Goal: Book appointment/travel/reservation

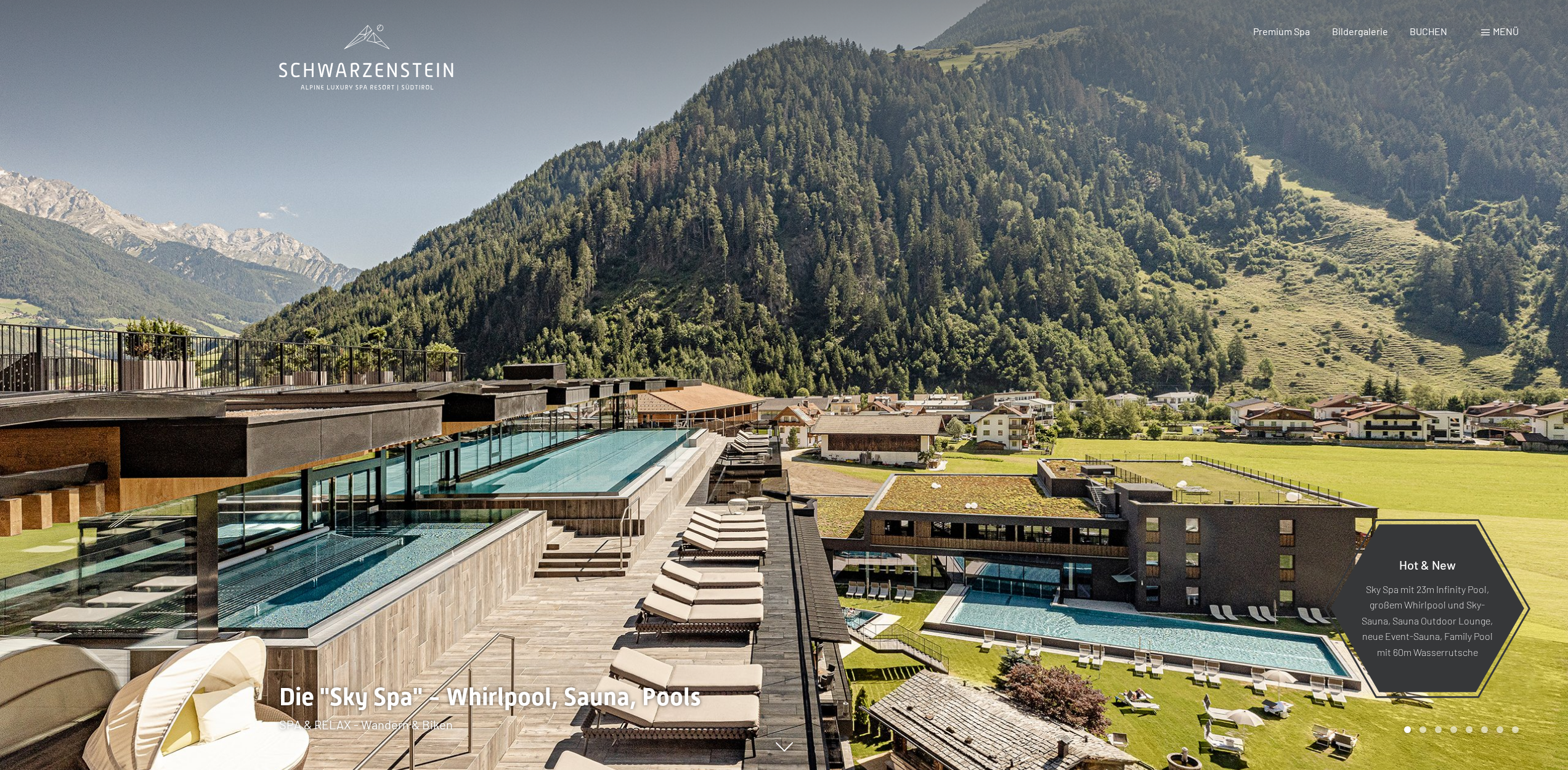
click at [1431, 37] on div "BUCHEN" at bounding box center [1428, 31] width 38 height 13
click at [1429, 32] on span "BUCHEN" at bounding box center [1428, 29] width 38 height 12
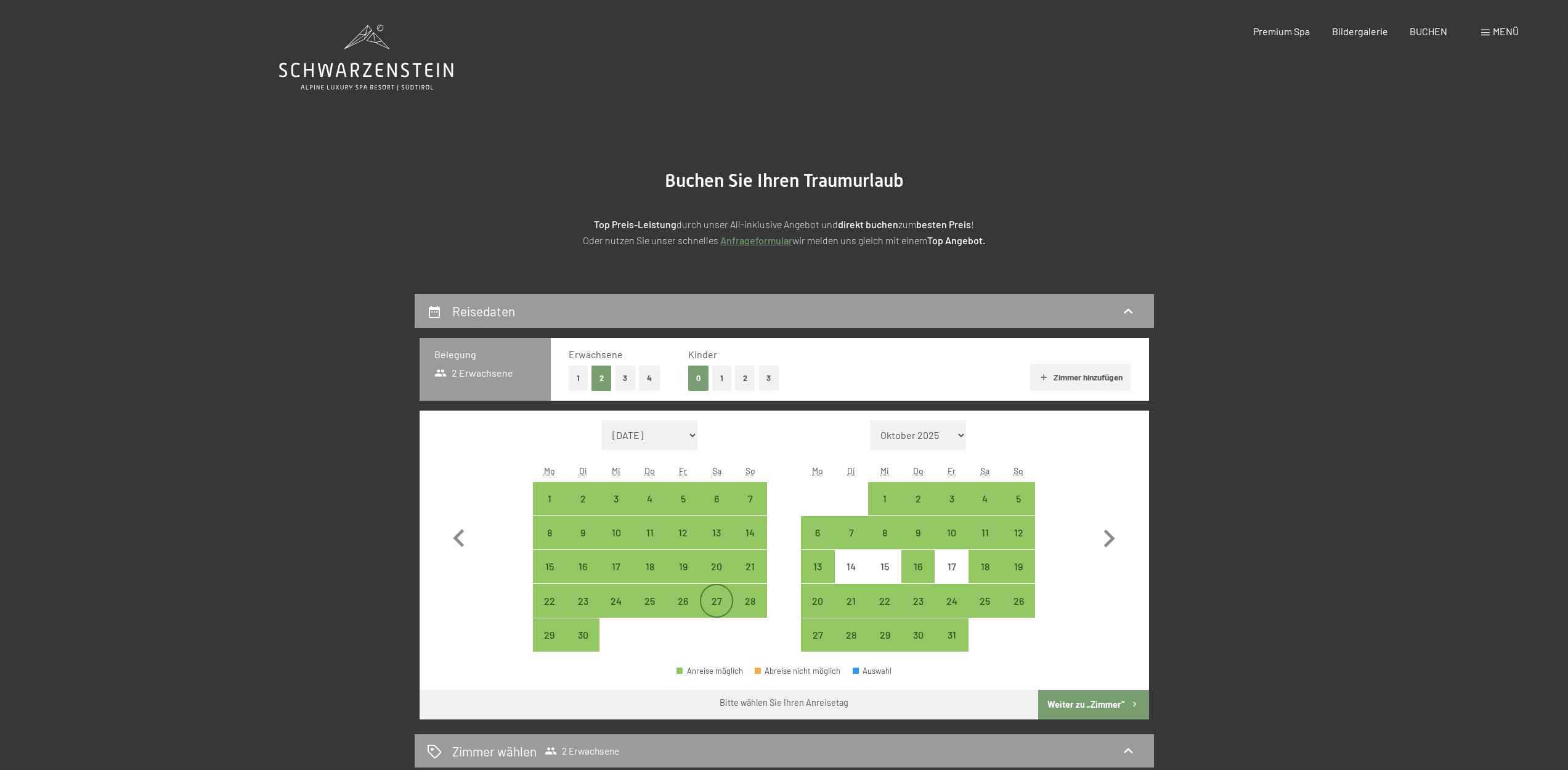
click at [711, 600] on div "27" at bounding box center [716, 611] width 30 height 30
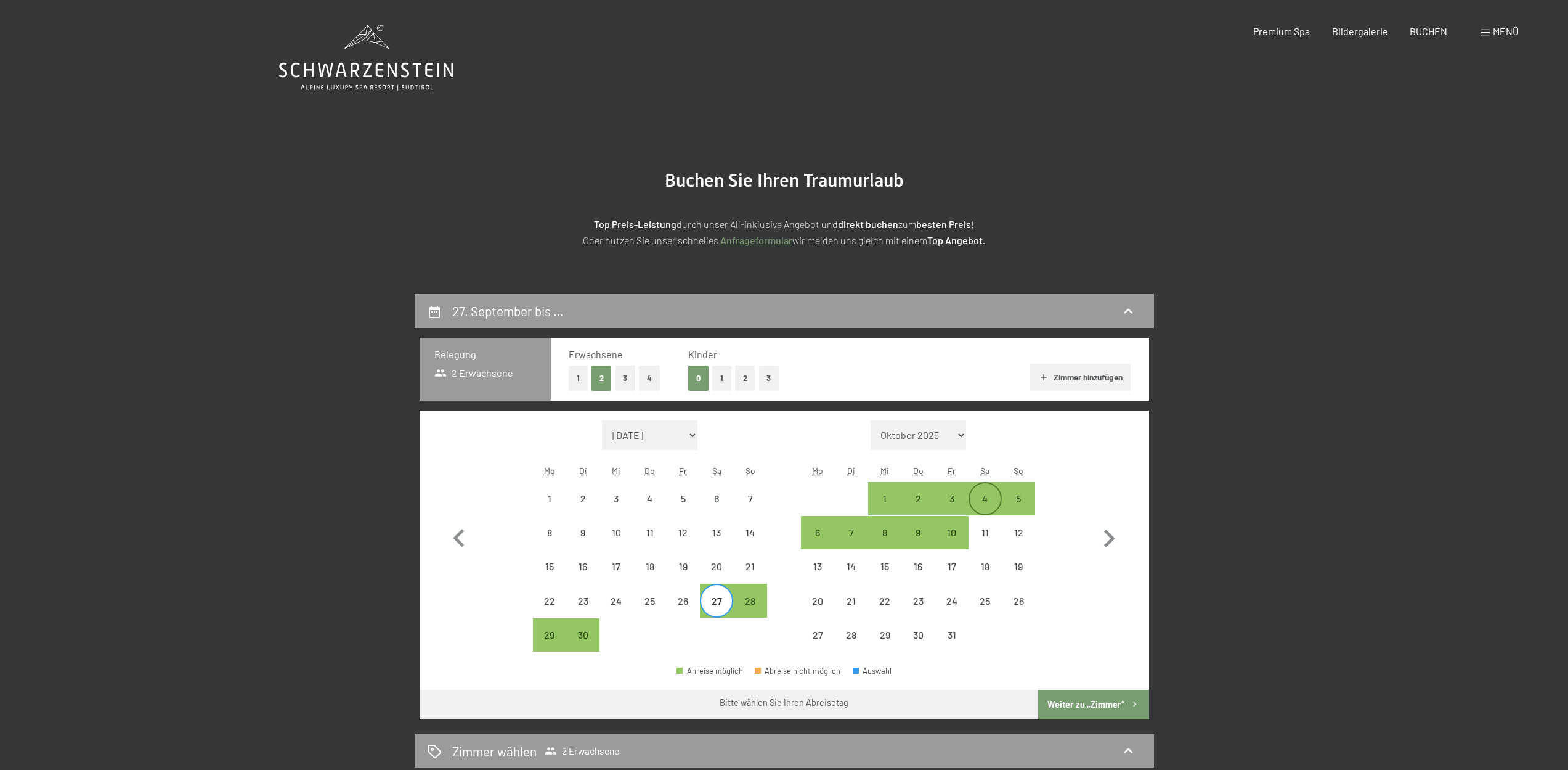
click at [989, 495] on div "4" at bounding box center [984, 508] width 30 height 30
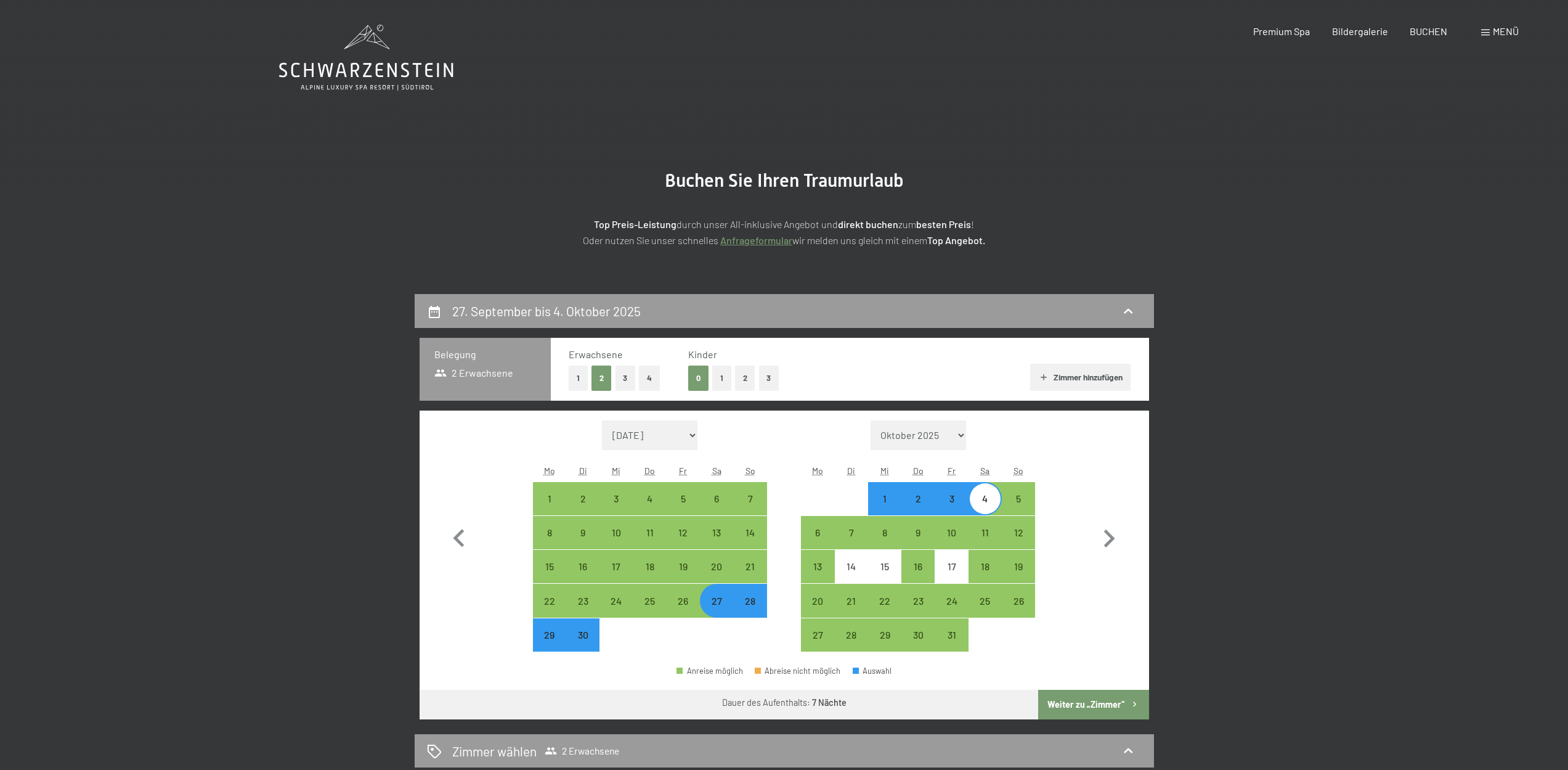
click at [1089, 704] on button "Weiter zu „Zimmer“" at bounding box center [1093, 704] width 110 height 30
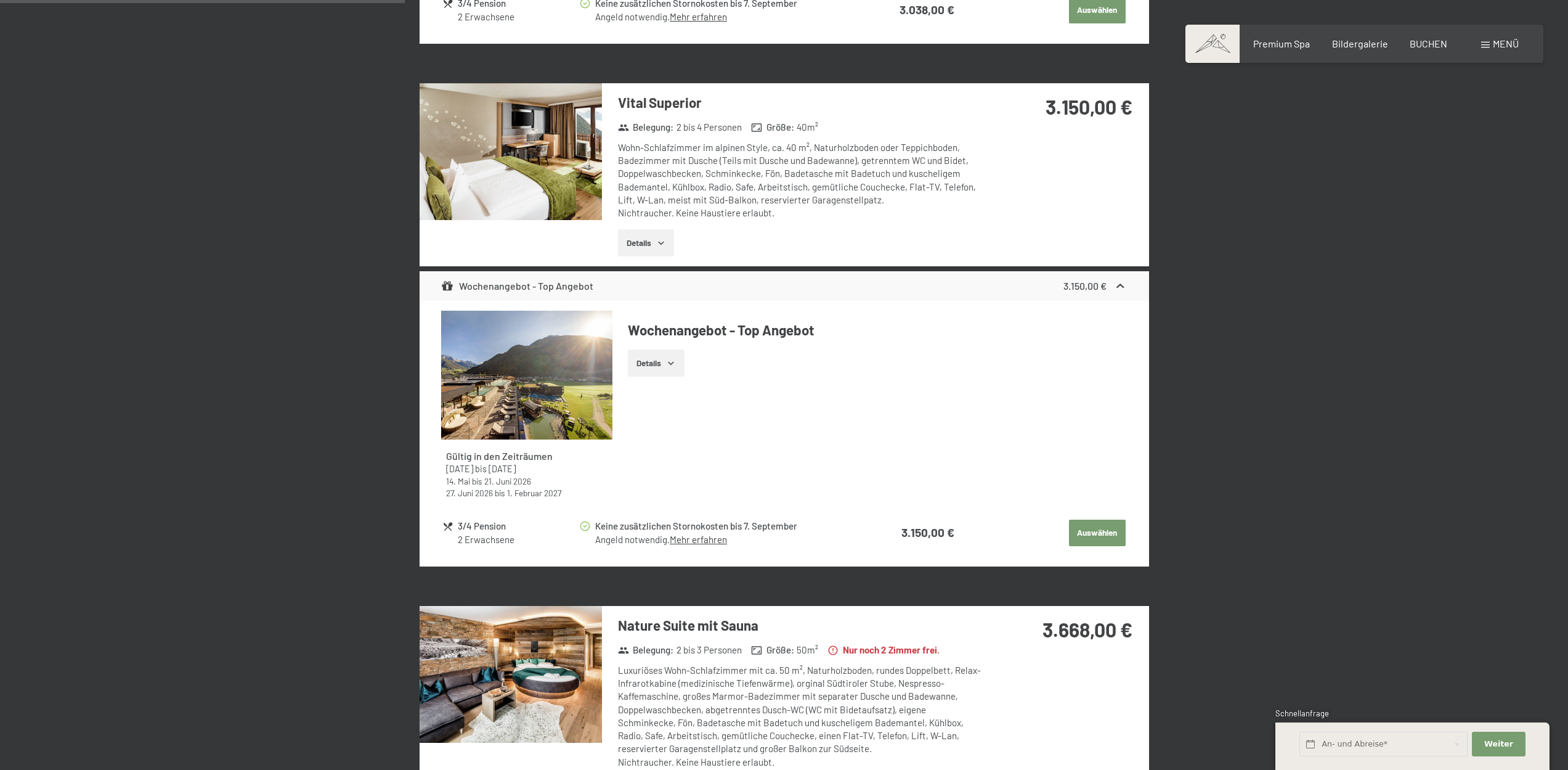
scroll to position [1168, 0]
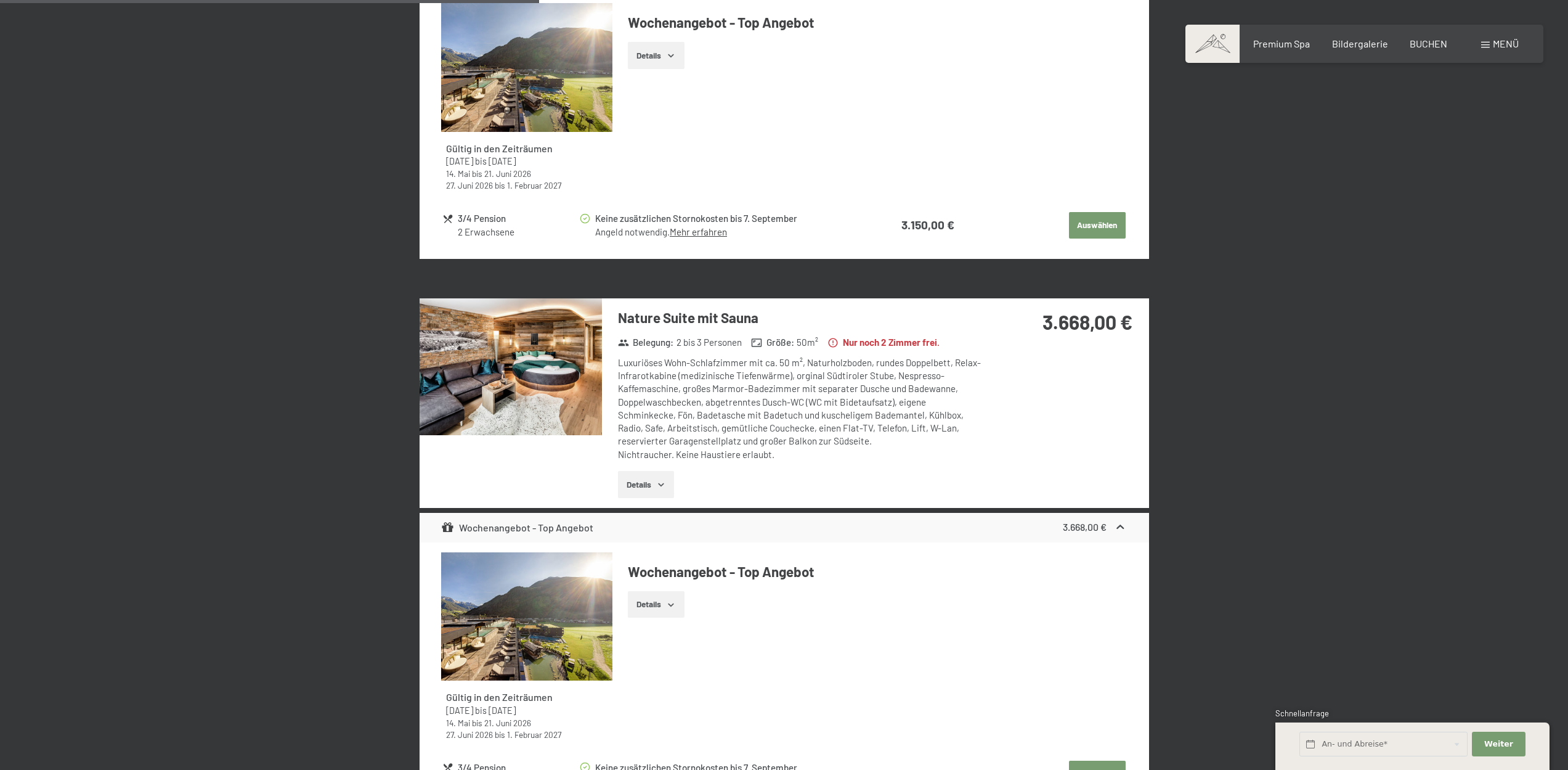
click at [557, 376] on img at bounding box center [511, 366] width 183 height 137
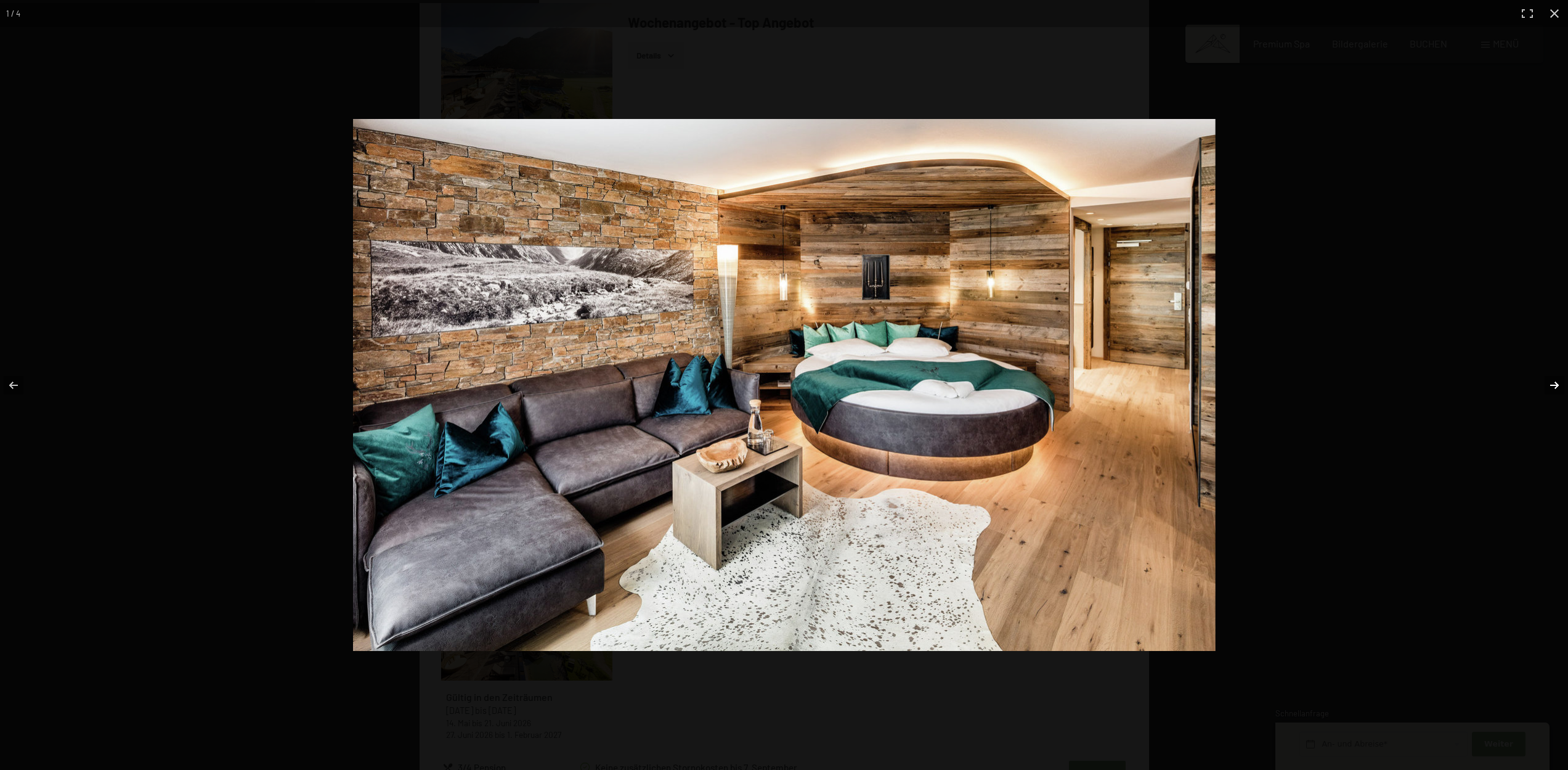
click at [1556, 385] on button "button" at bounding box center [1546, 385] width 43 height 62
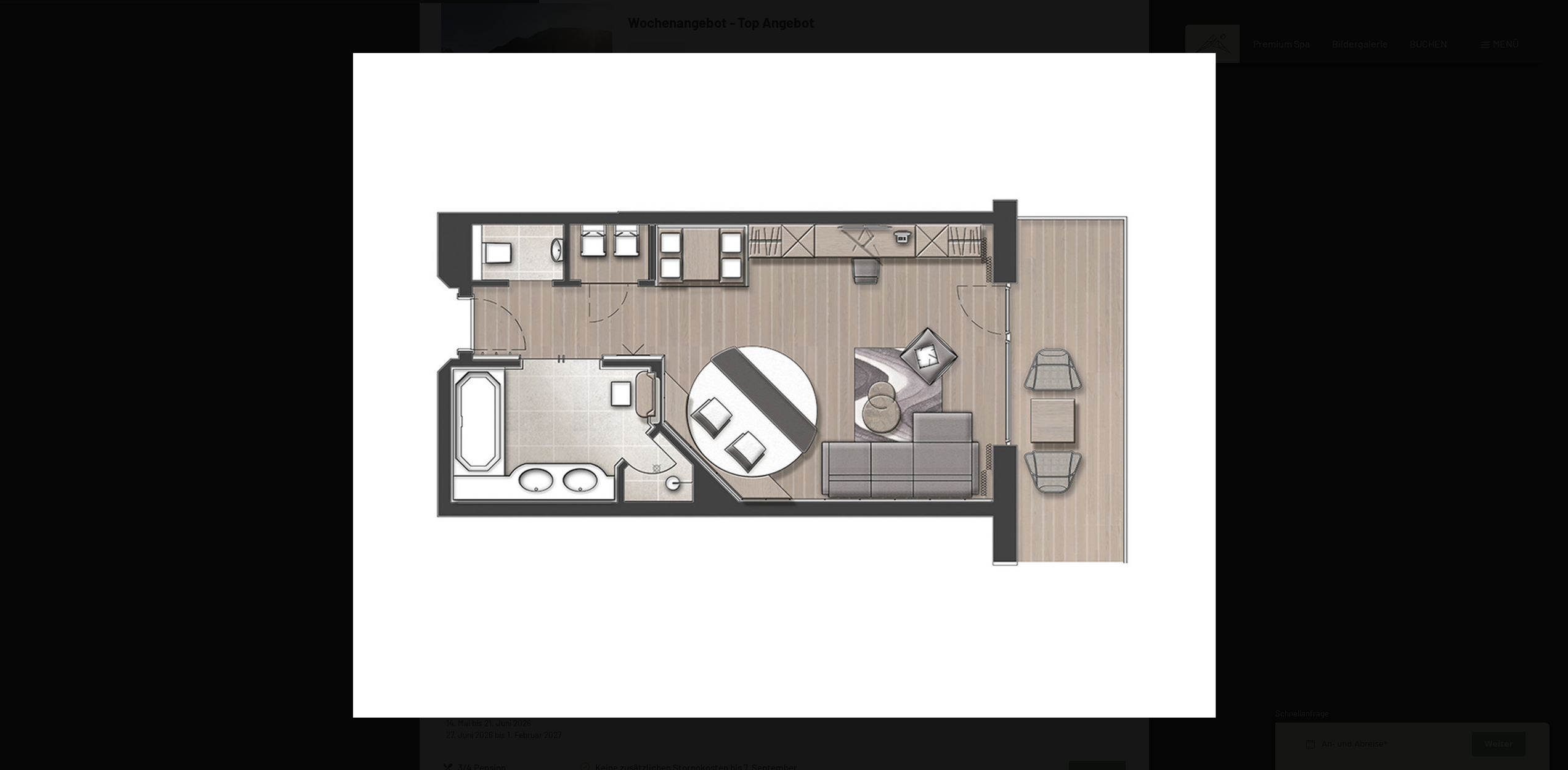
click at [1556, 385] on button "button" at bounding box center [1546, 385] width 43 height 62
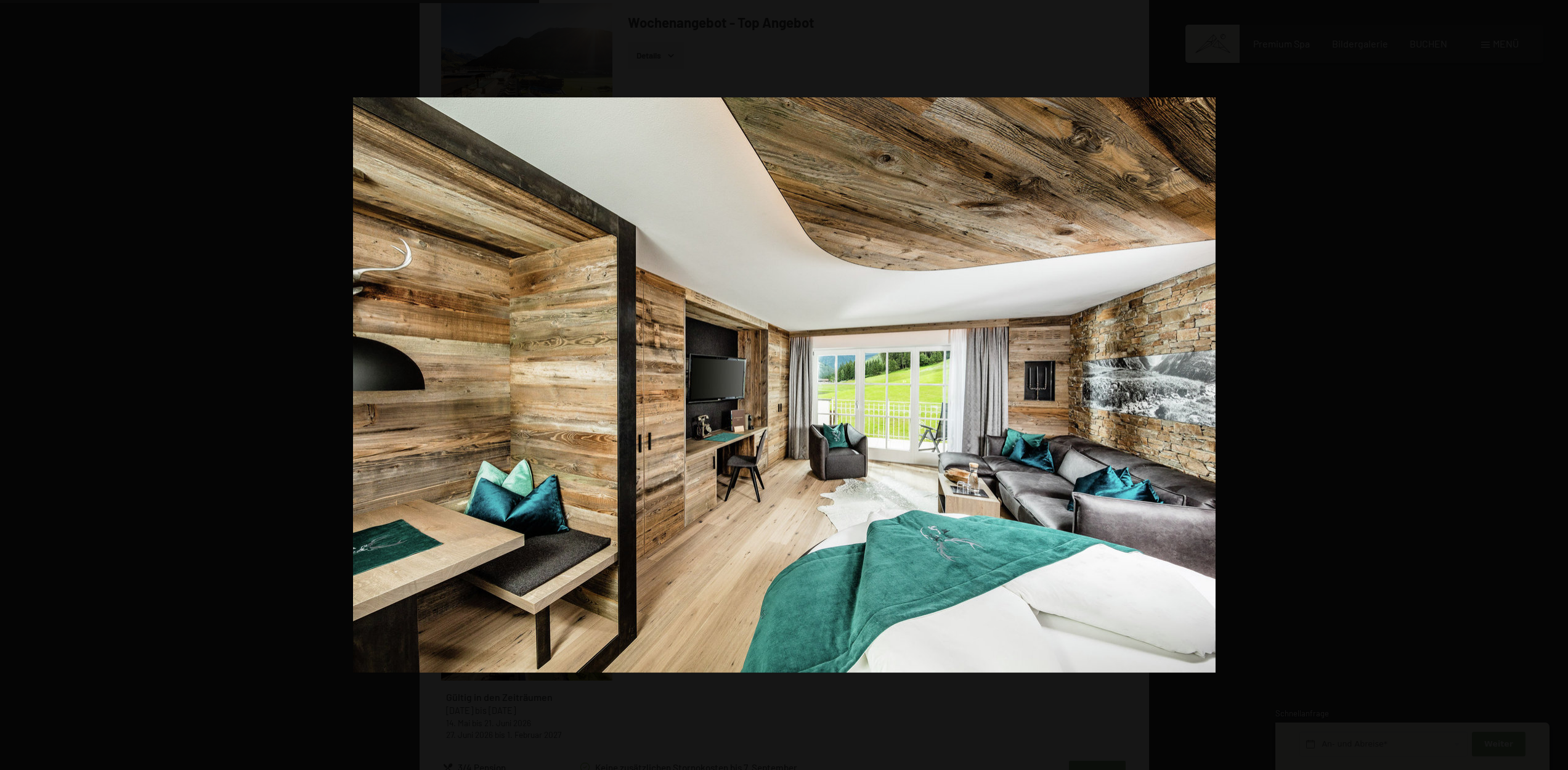
click at [1556, 385] on button "button" at bounding box center [1546, 385] width 43 height 62
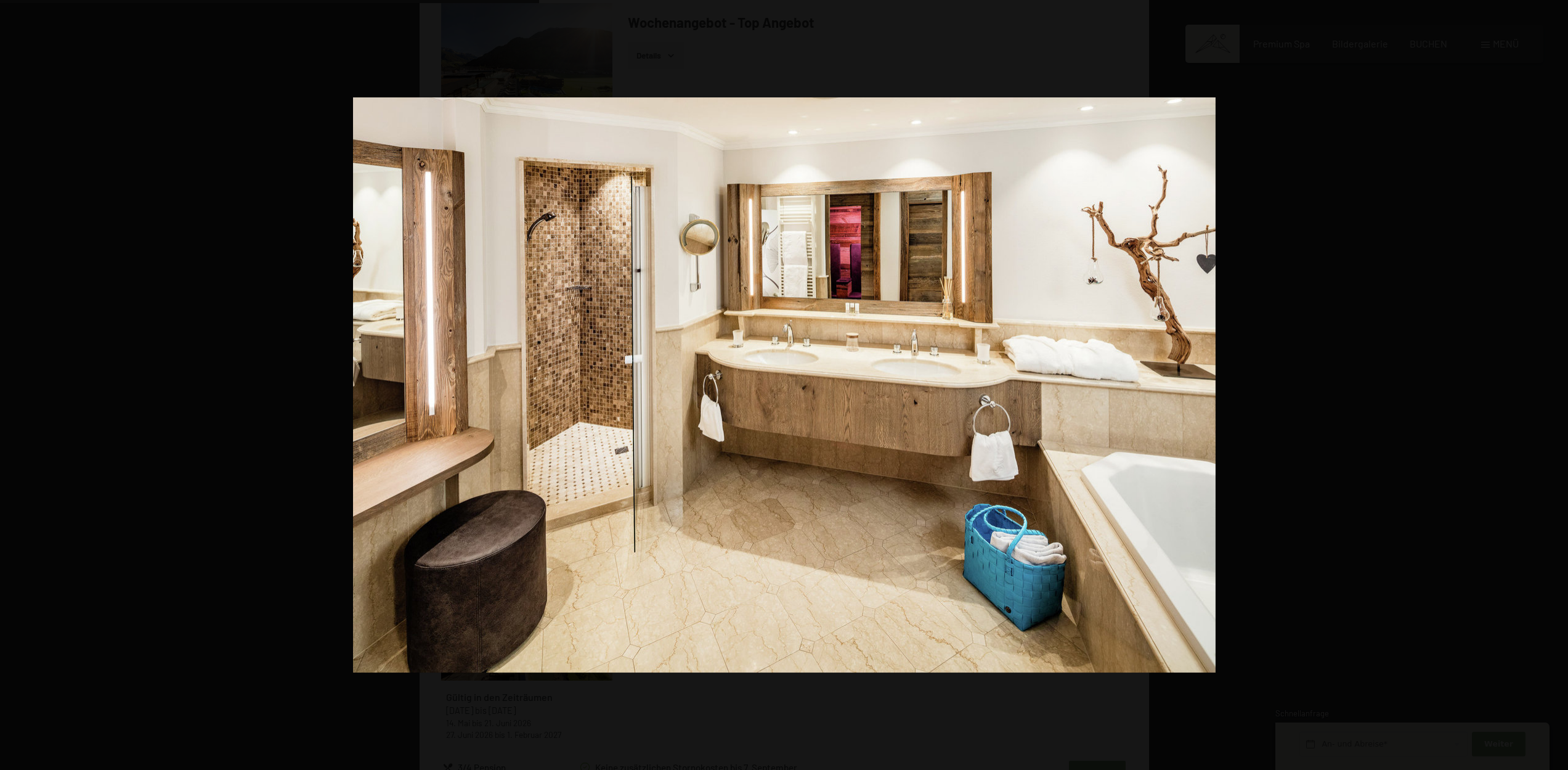
click at [1556, 385] on button "button" at bounding box center [1546, 385] width 43 height 62
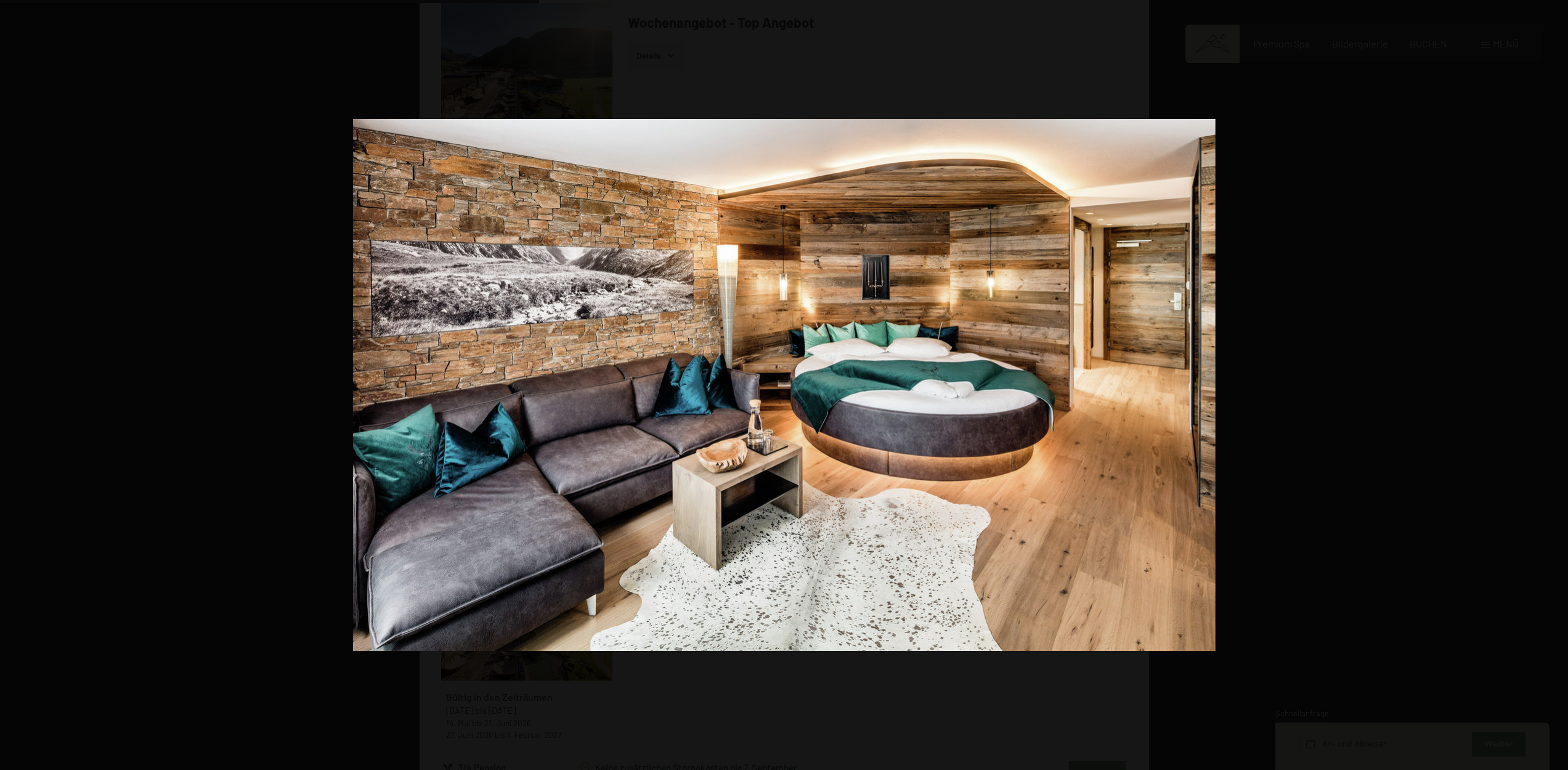
click at [1556, 385] on button "button" at bounding box center [1546, 385] width 43 height 62
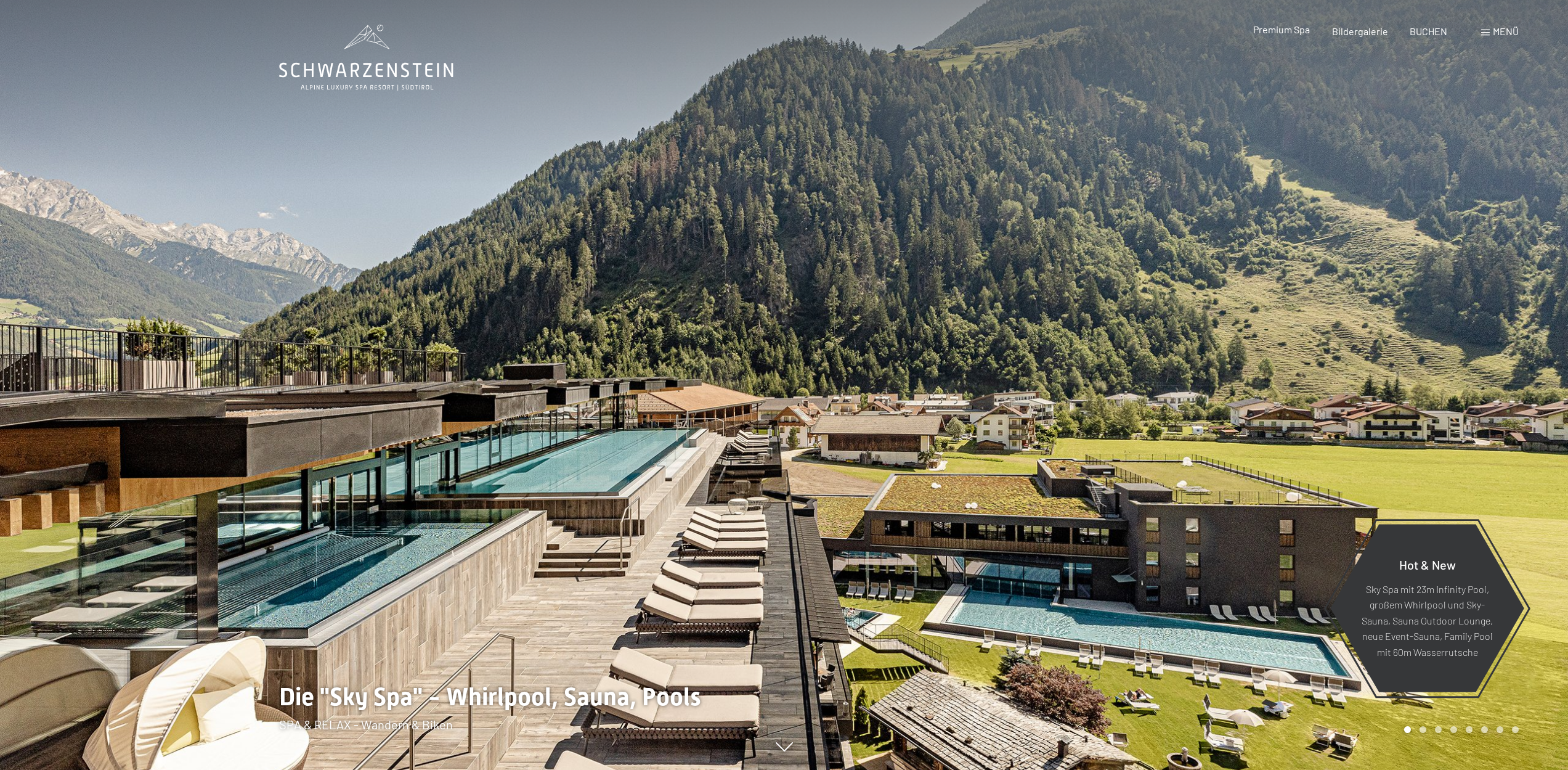
click at [1289, 30] on span "Premium Spa" at bounding box center [1281, 29] width 57 height 12
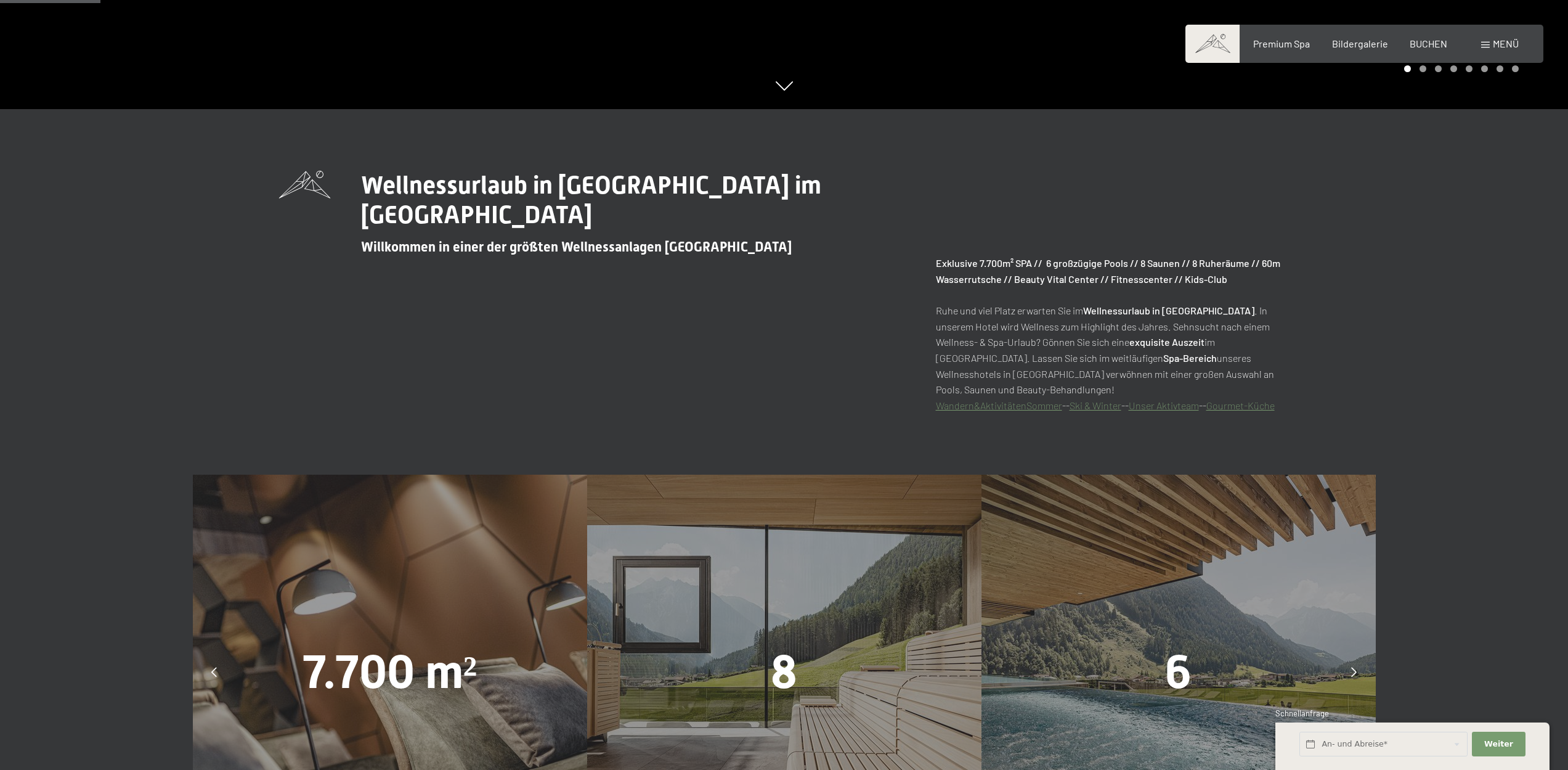
scroll to position [935, 0]
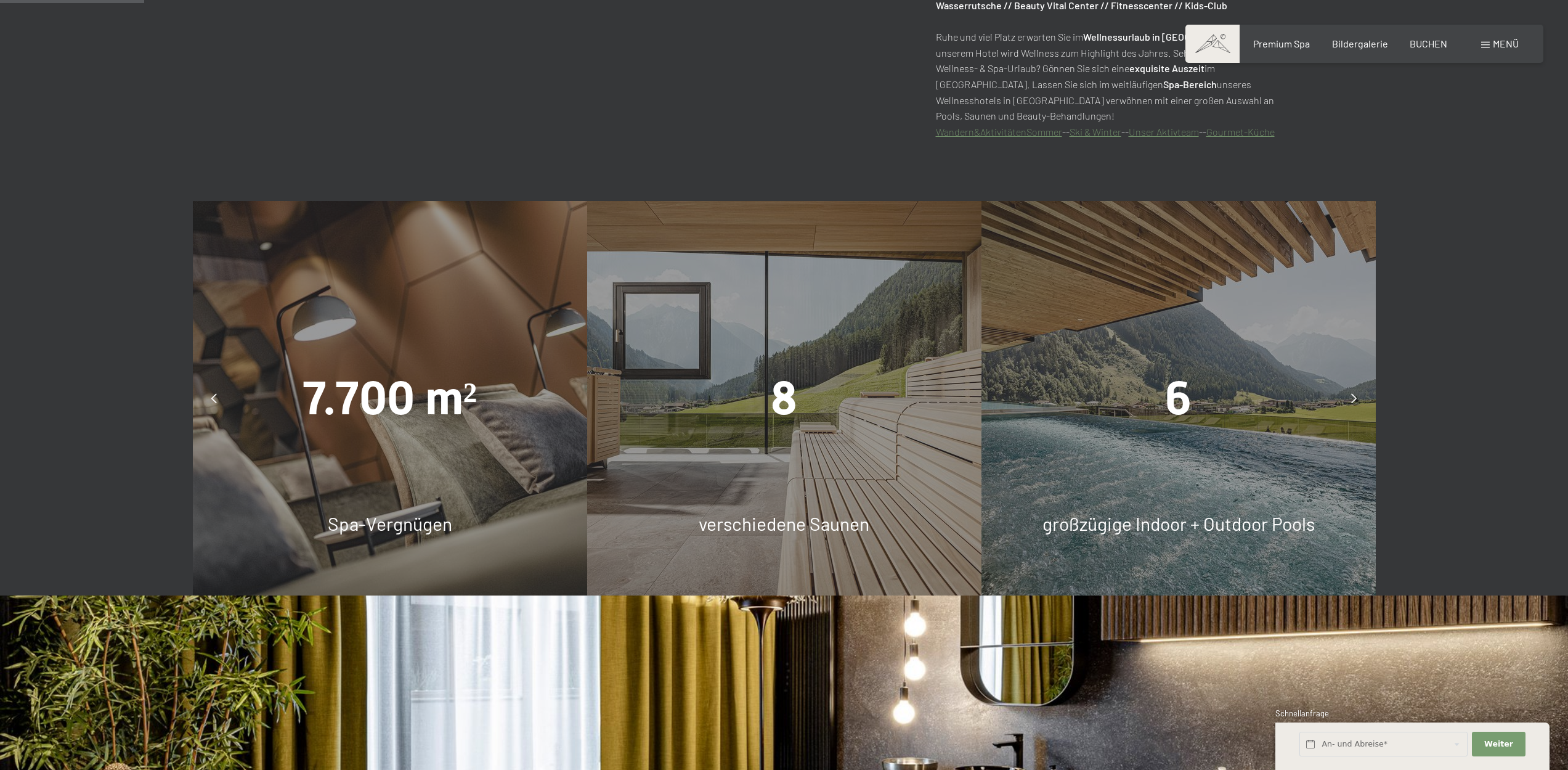
click at [807, 405] on div "8" at bounding box center [784, 398] width 394 height 65
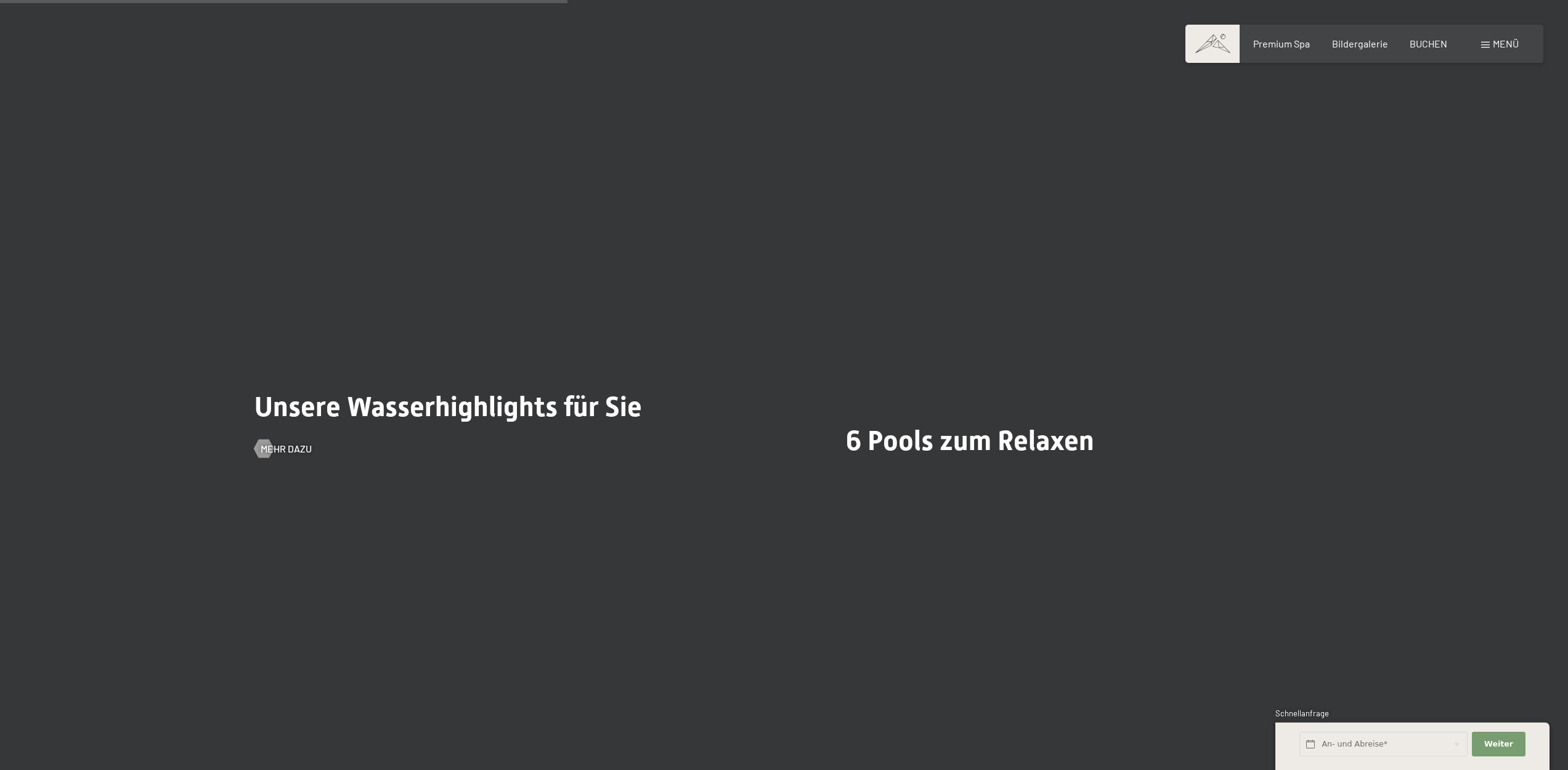
scroll to position [3700, 0]
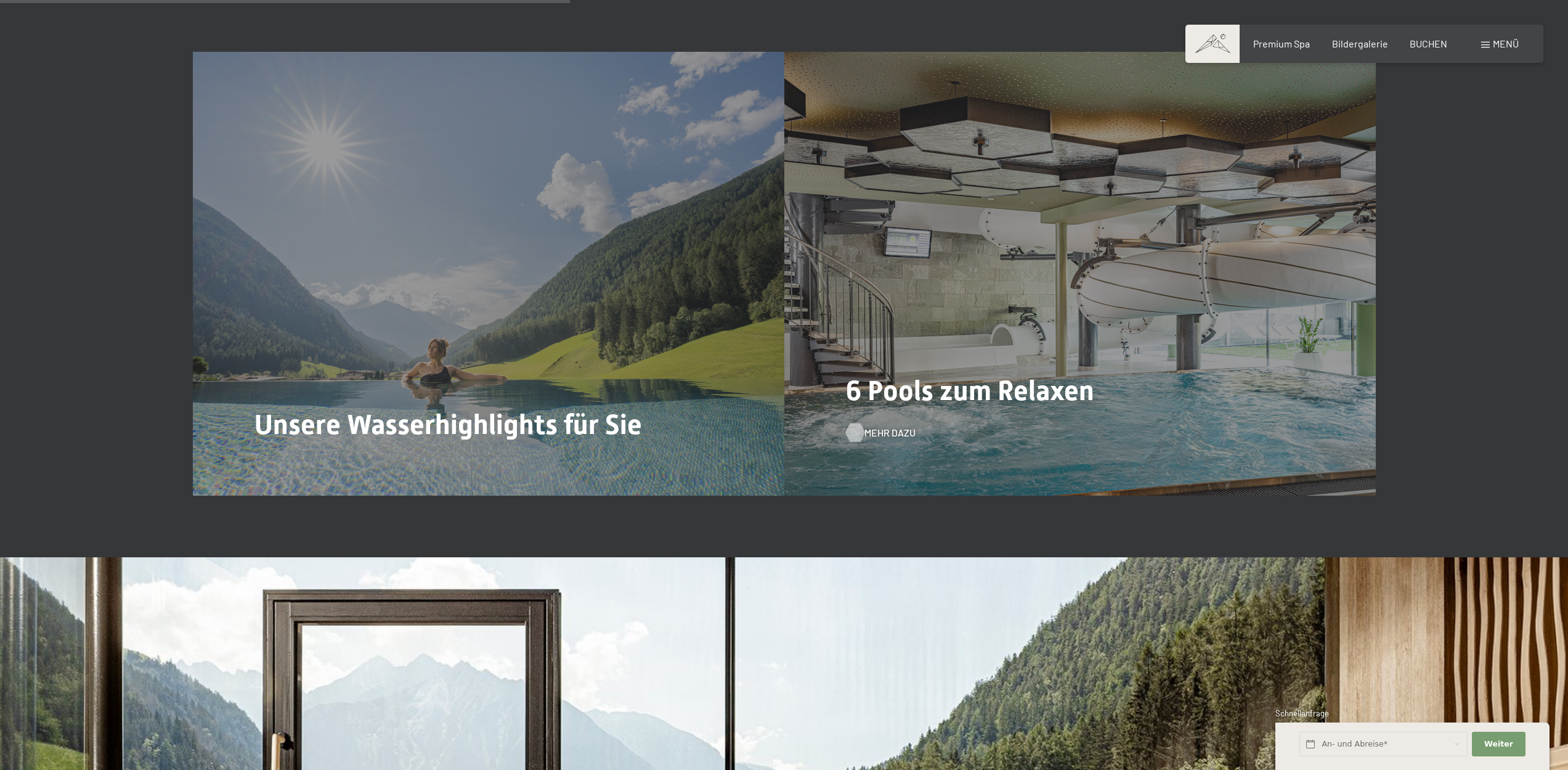
click at [890, 434] on span "Mehr dazu" at bounding box center [890, 432] width 51 height 13
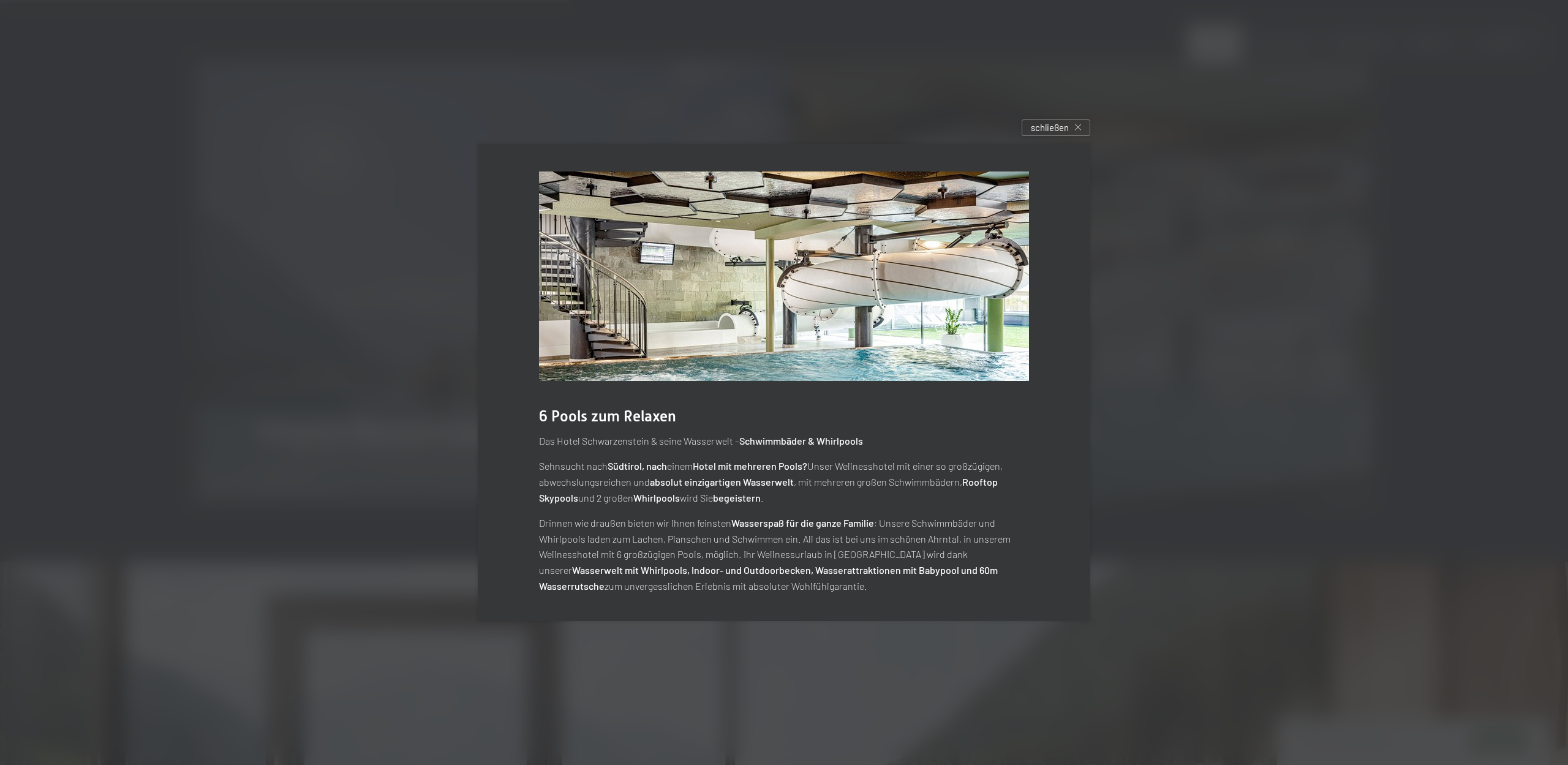
click at [1133, 420] on div at bounding box center [784, 382] width 1568 height 765
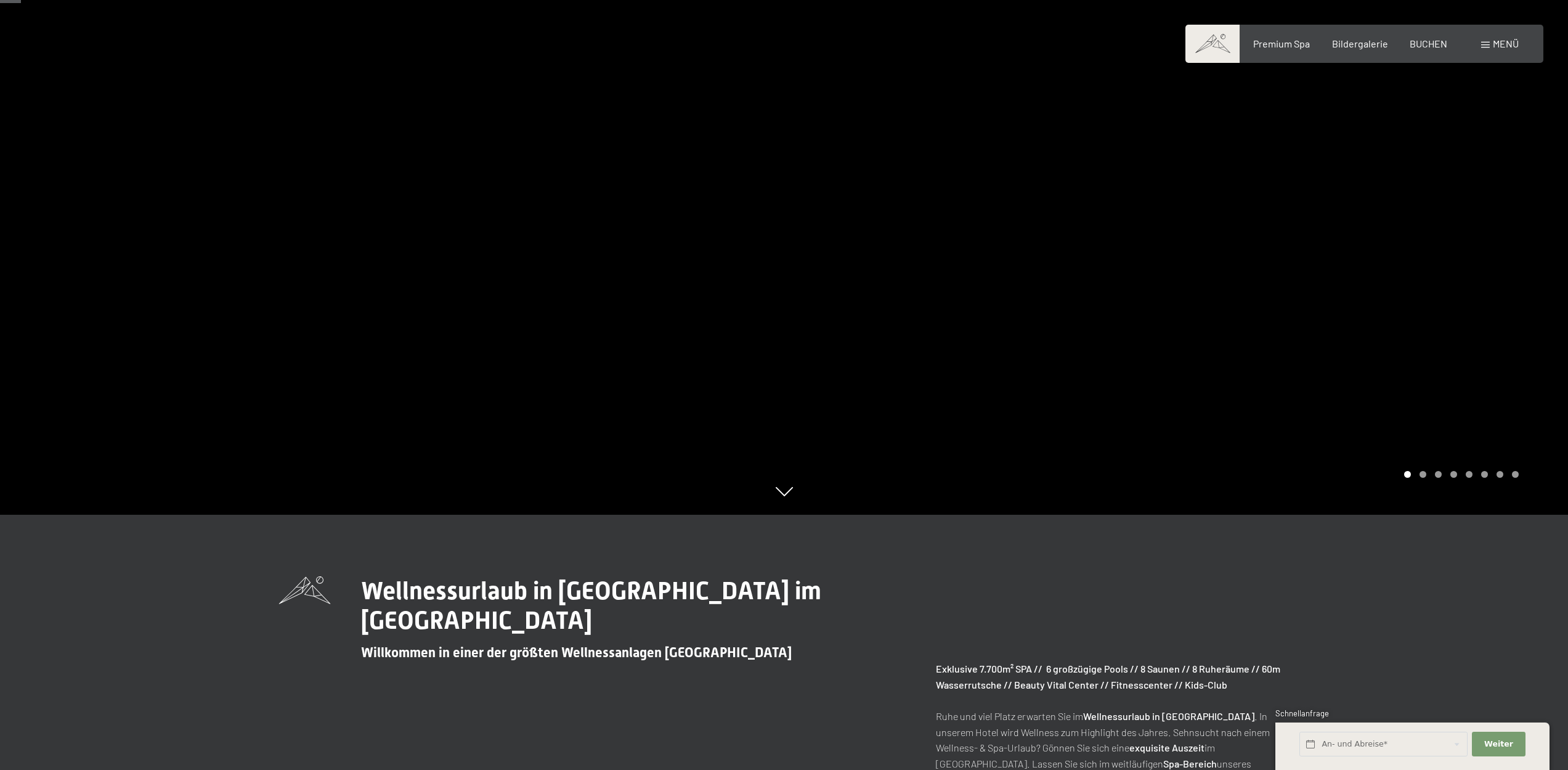
scroll to position [0, 0]
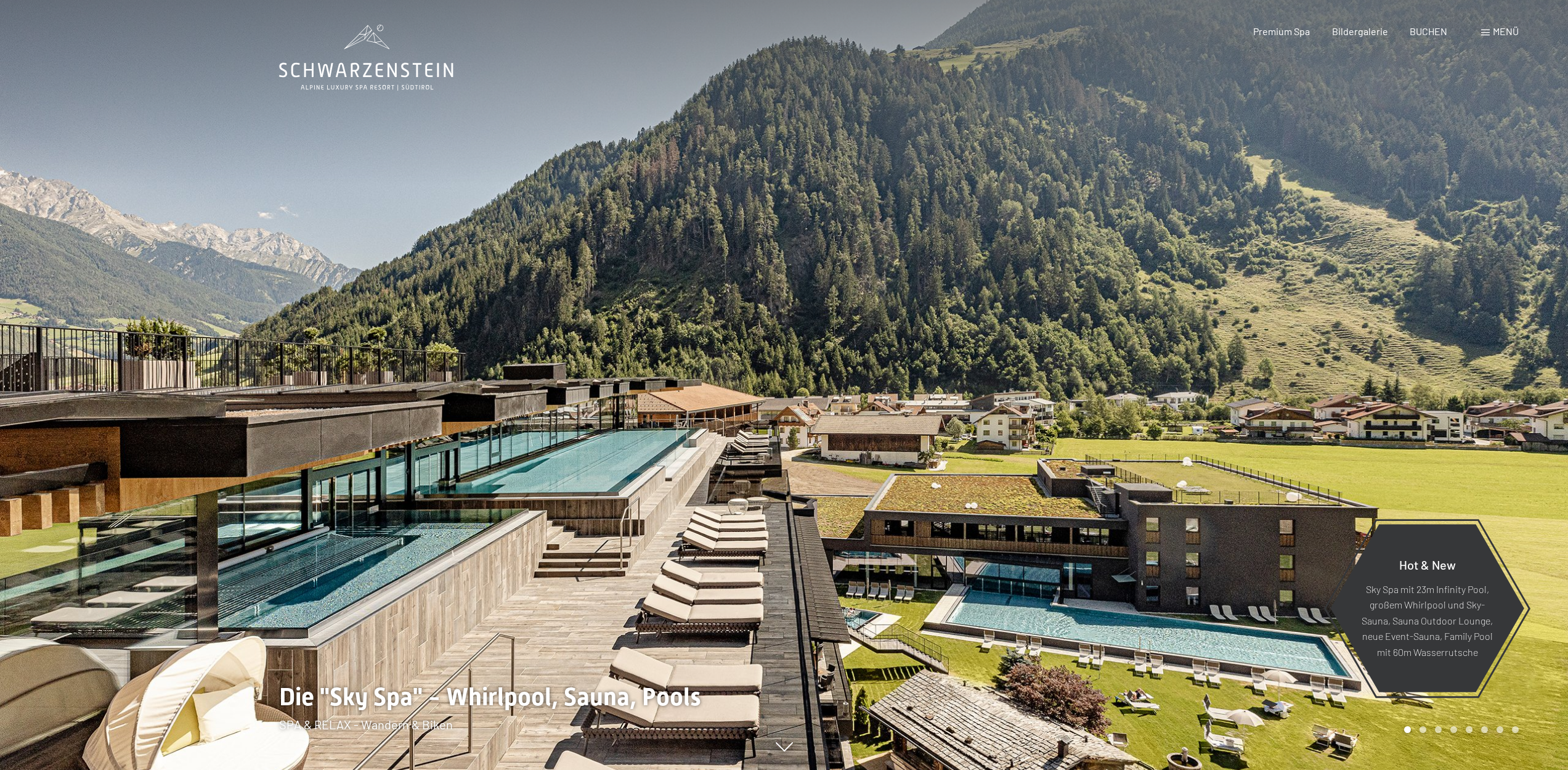
click at [1505, 30] on span "Menü" at bounding box center [1505, 31] width 26 height 12
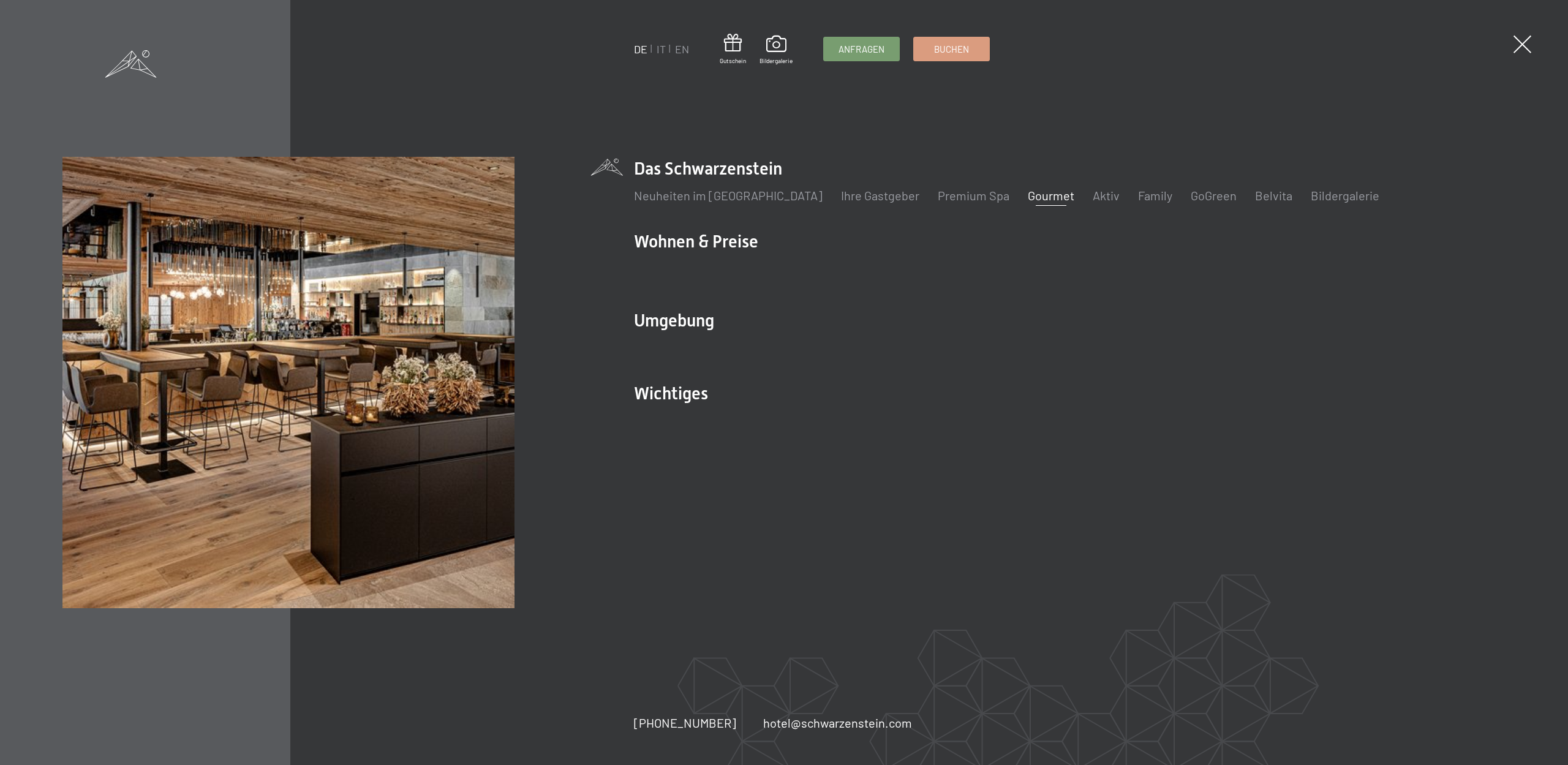
click at [1031, 196] on link "Gourmet" at bounding box center [1051, 196] width 47 height 15
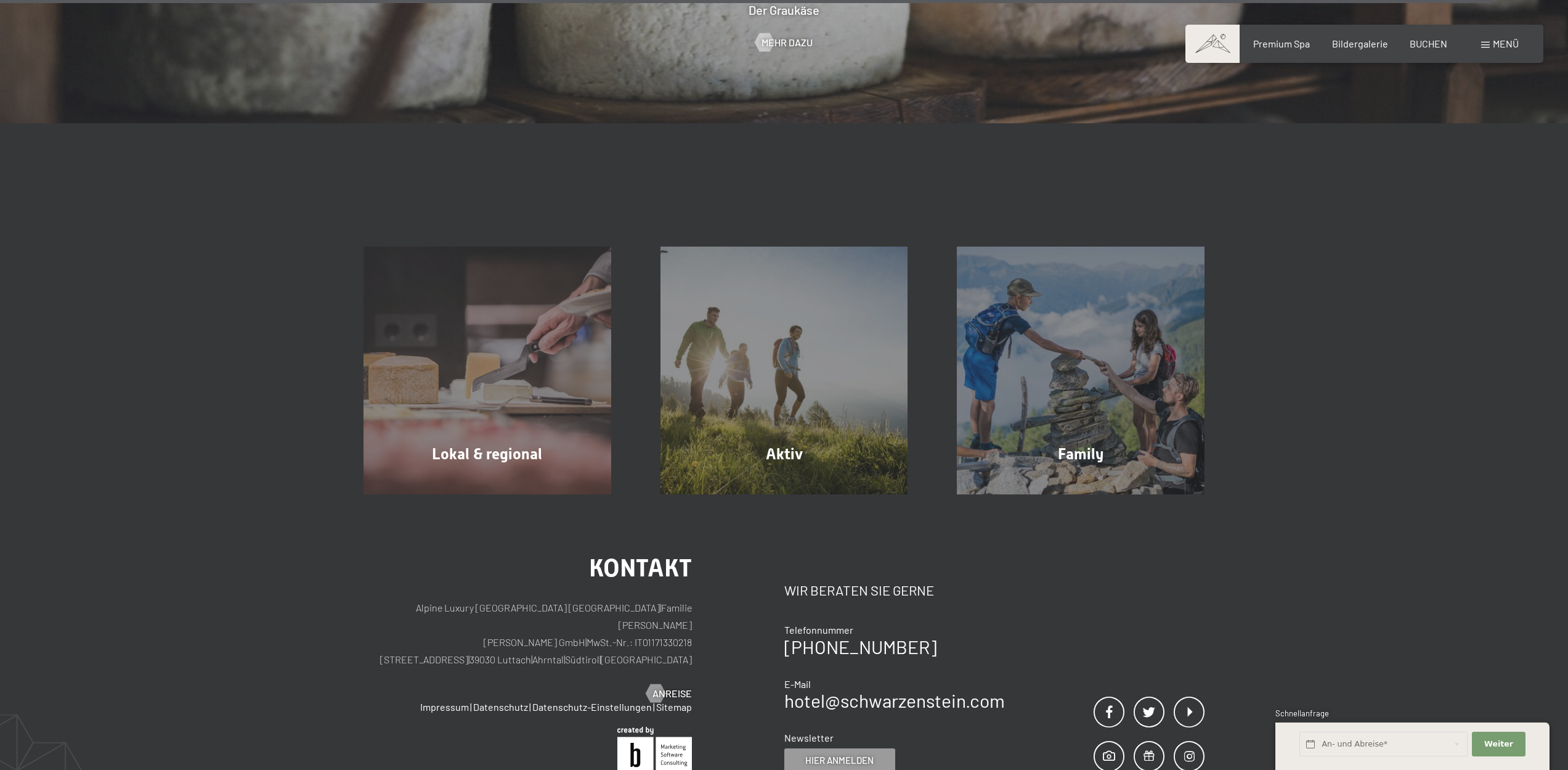
scroll to position [5475, 0]
